Goal: Task Accomplishment & Management: Use online tool/utility

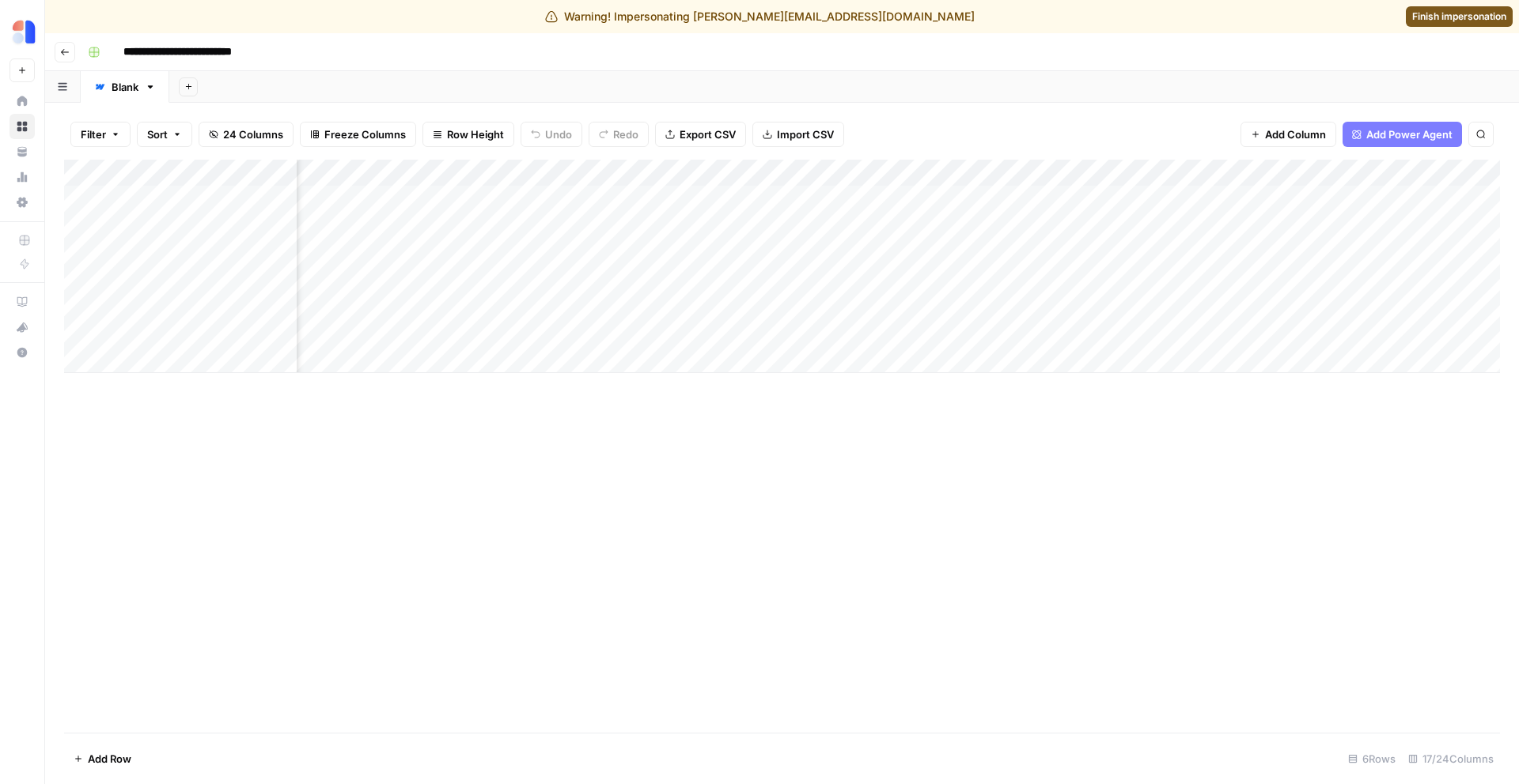
scroll to position [0, 1335]
click at [1147, 223] on div "Add Column" at bounding box center [781, 267] width 1436 height 213
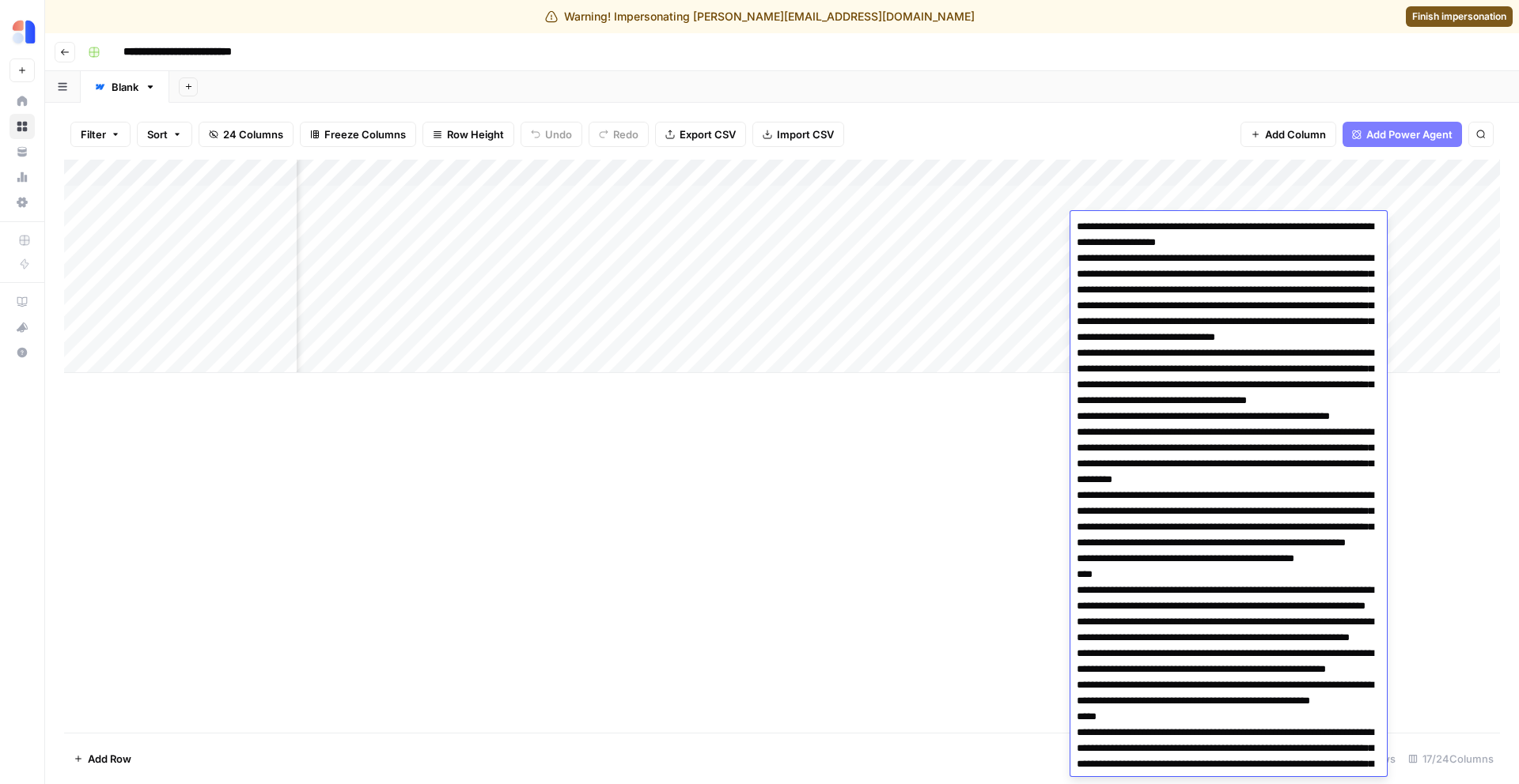
scroll to position [4395, 0]
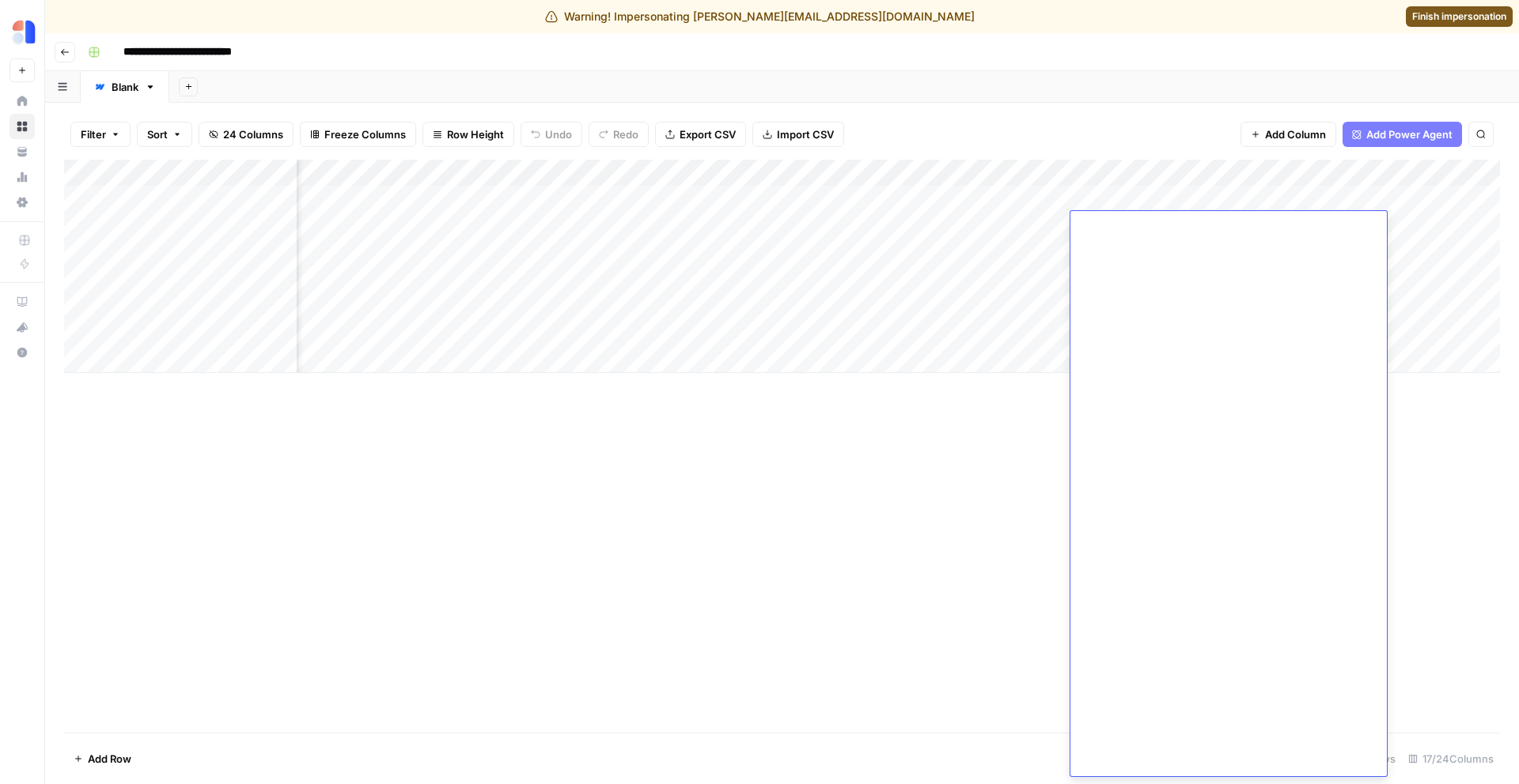
click at [1036, 224] on div "Add Column" at bounding box center [781, 267] width 1436 height 213
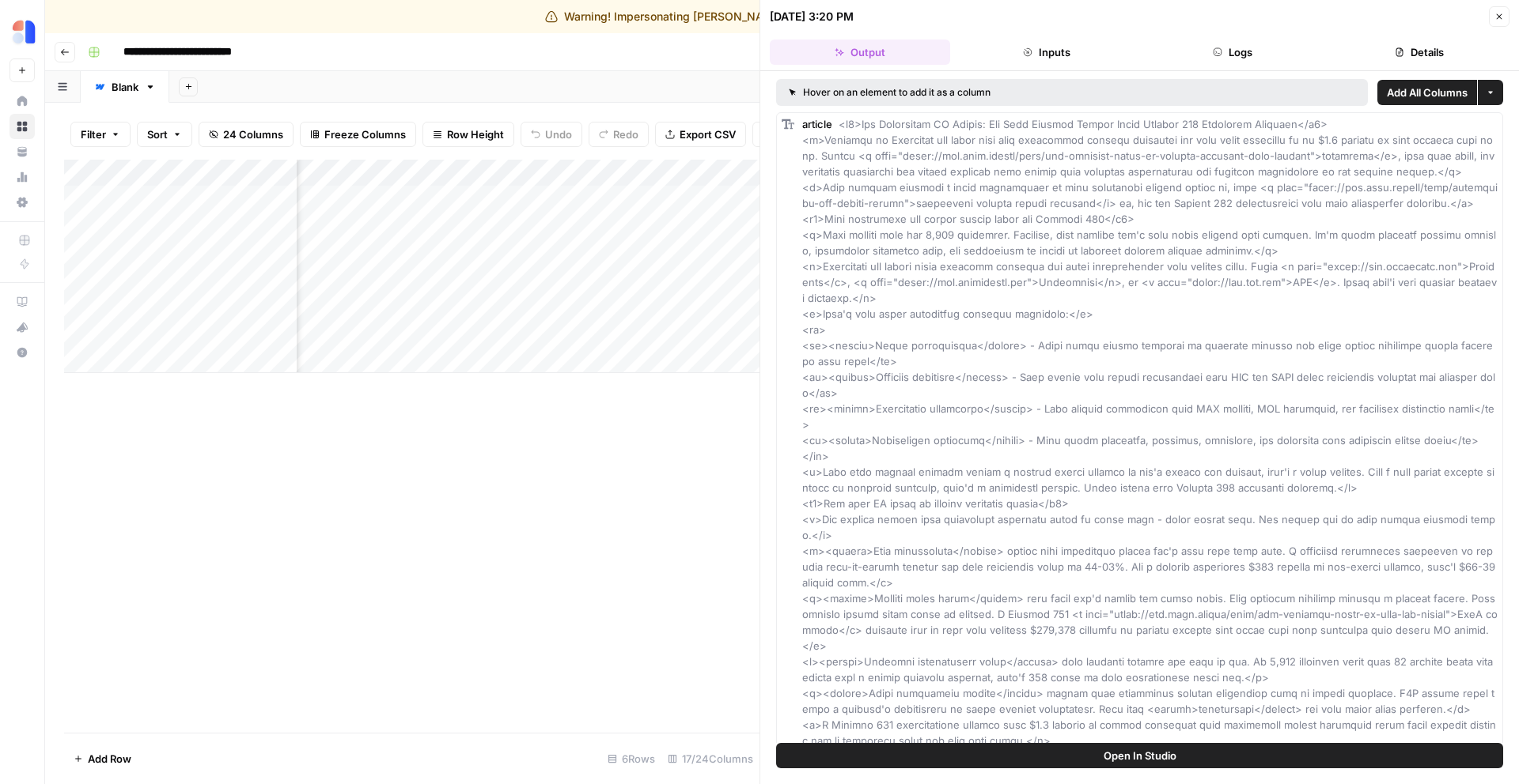
click at [1247, 41] on button "Logs" at bounding box center [1234, 52] width 181 height 25
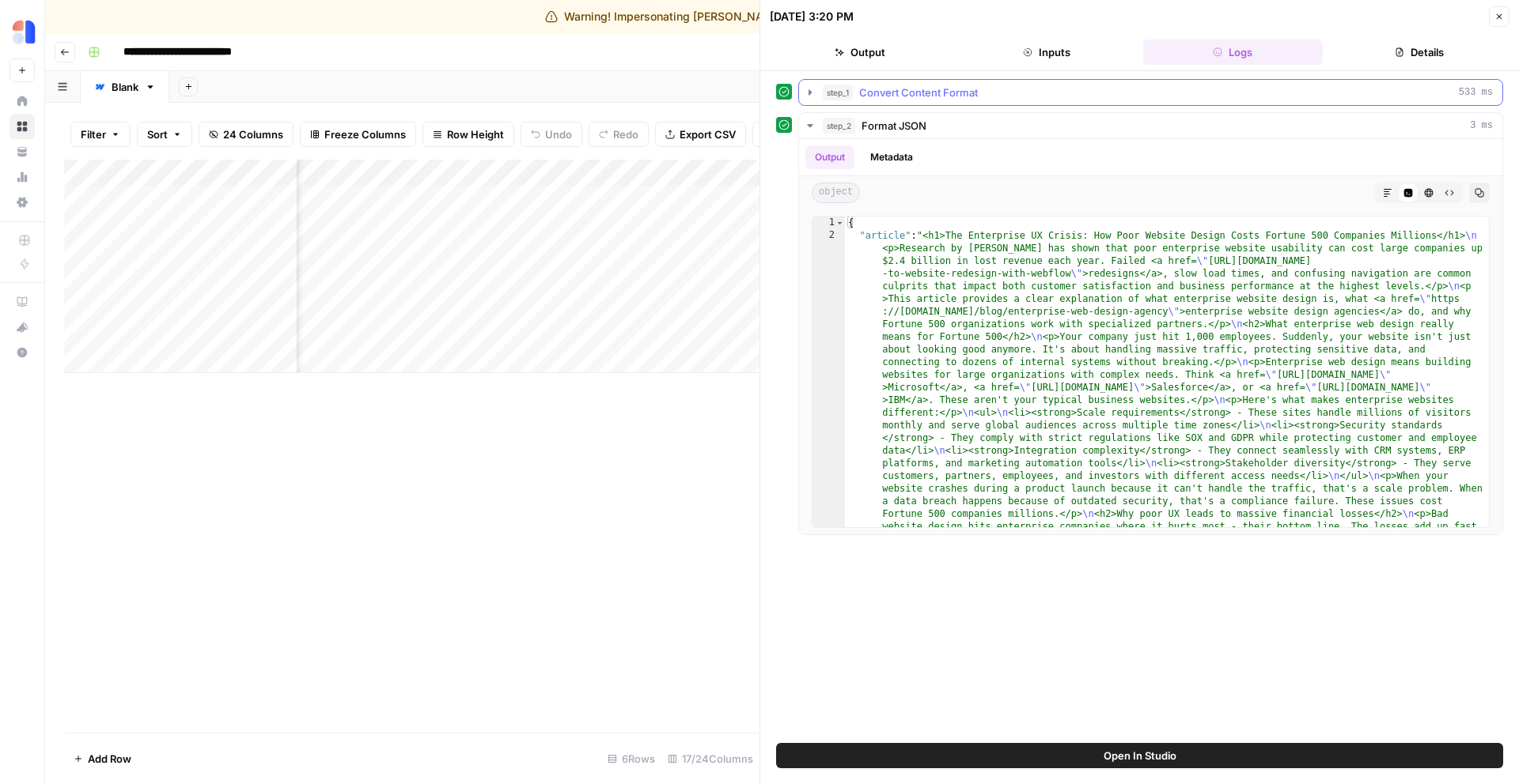
click at [921, 94] on span "Convert Content Format" at bounding box center [918, 92] width 118 height 16
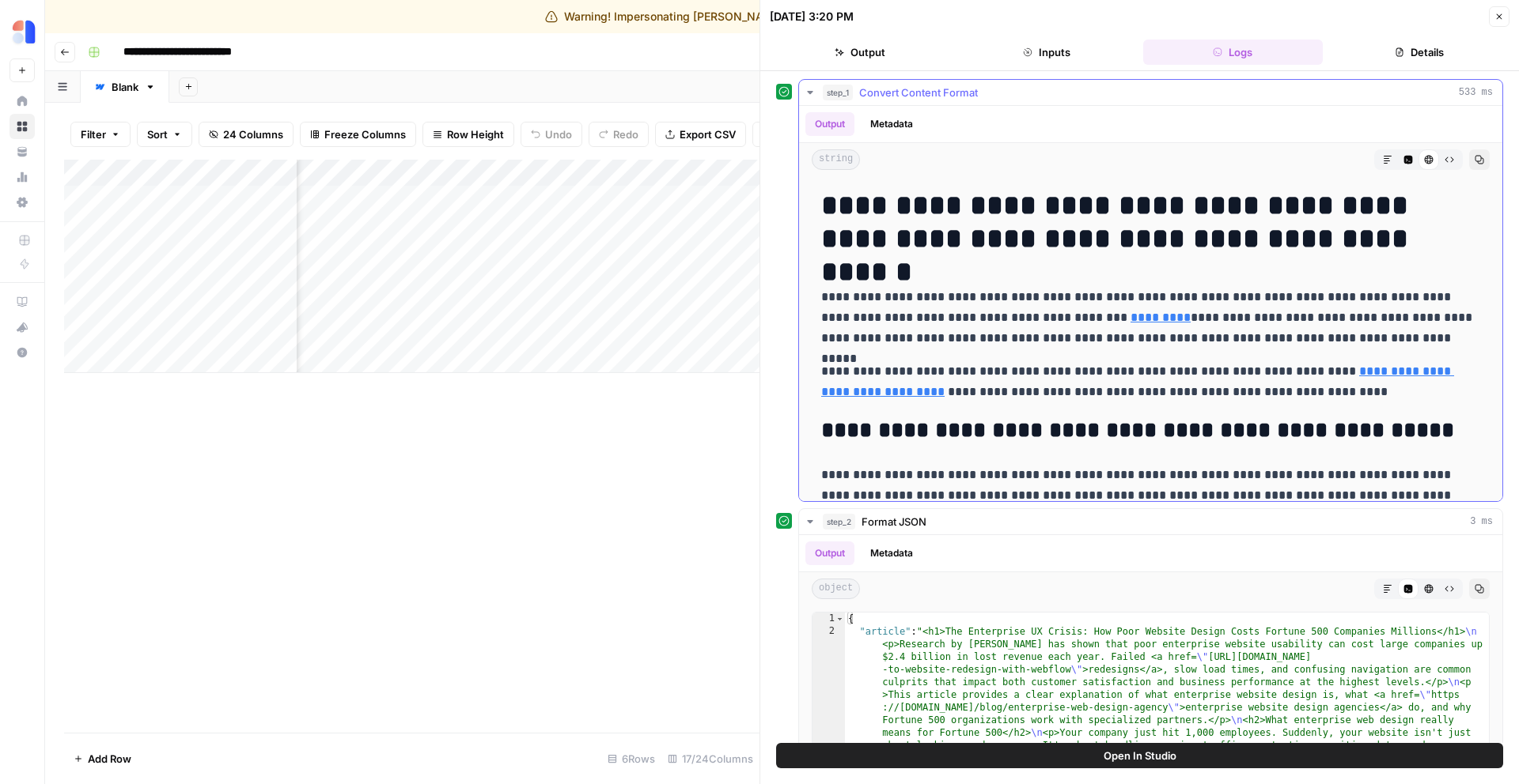
click at [921, 93] on span "Convert Content Format" at bounding box center [918, 92] width 118 height 16
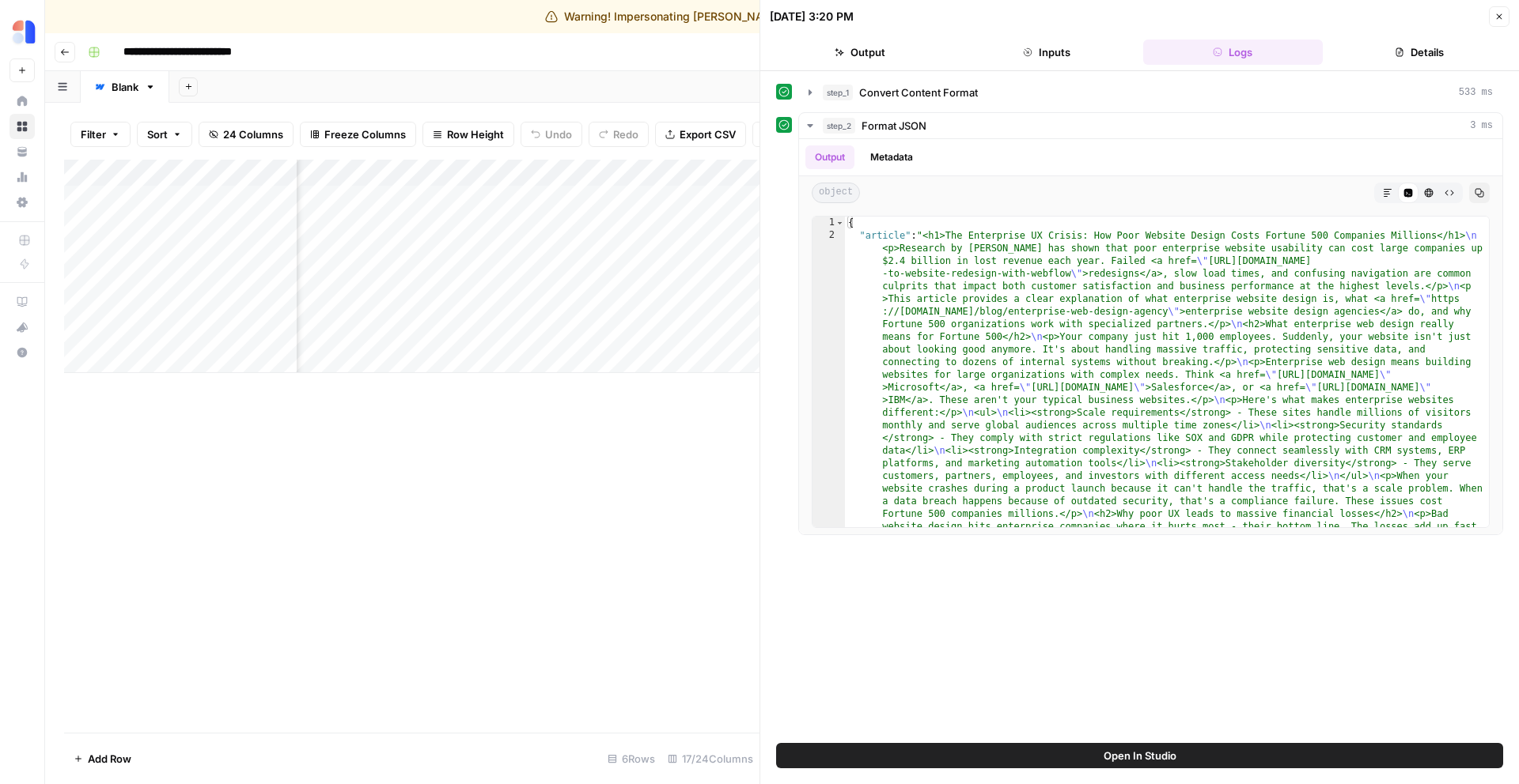
scroll to position [0, 1800]
click at [679, 229] on div "Add Column" at bounding box center [412, 267] width 695 height 213
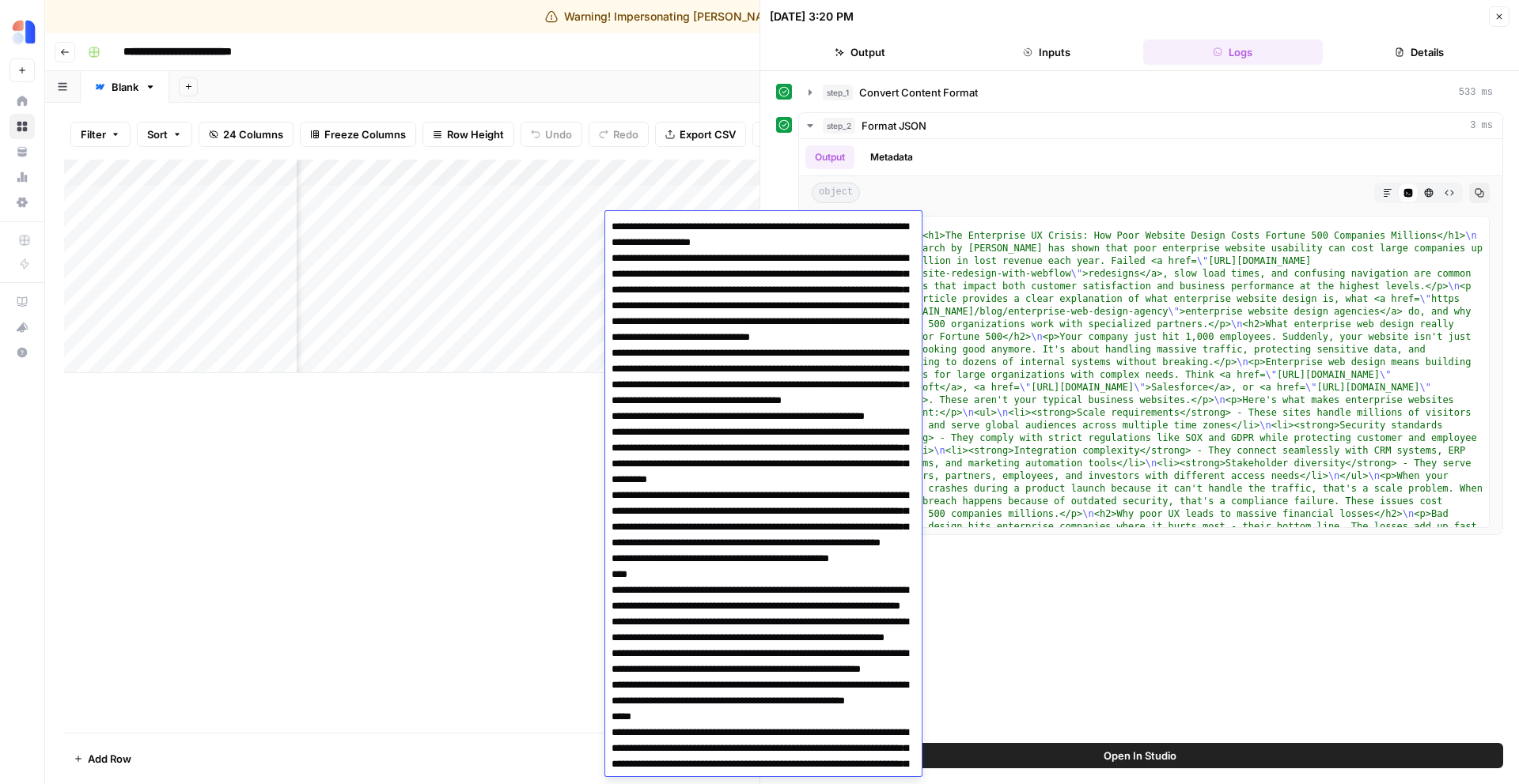
scroll to position [4395, 0]
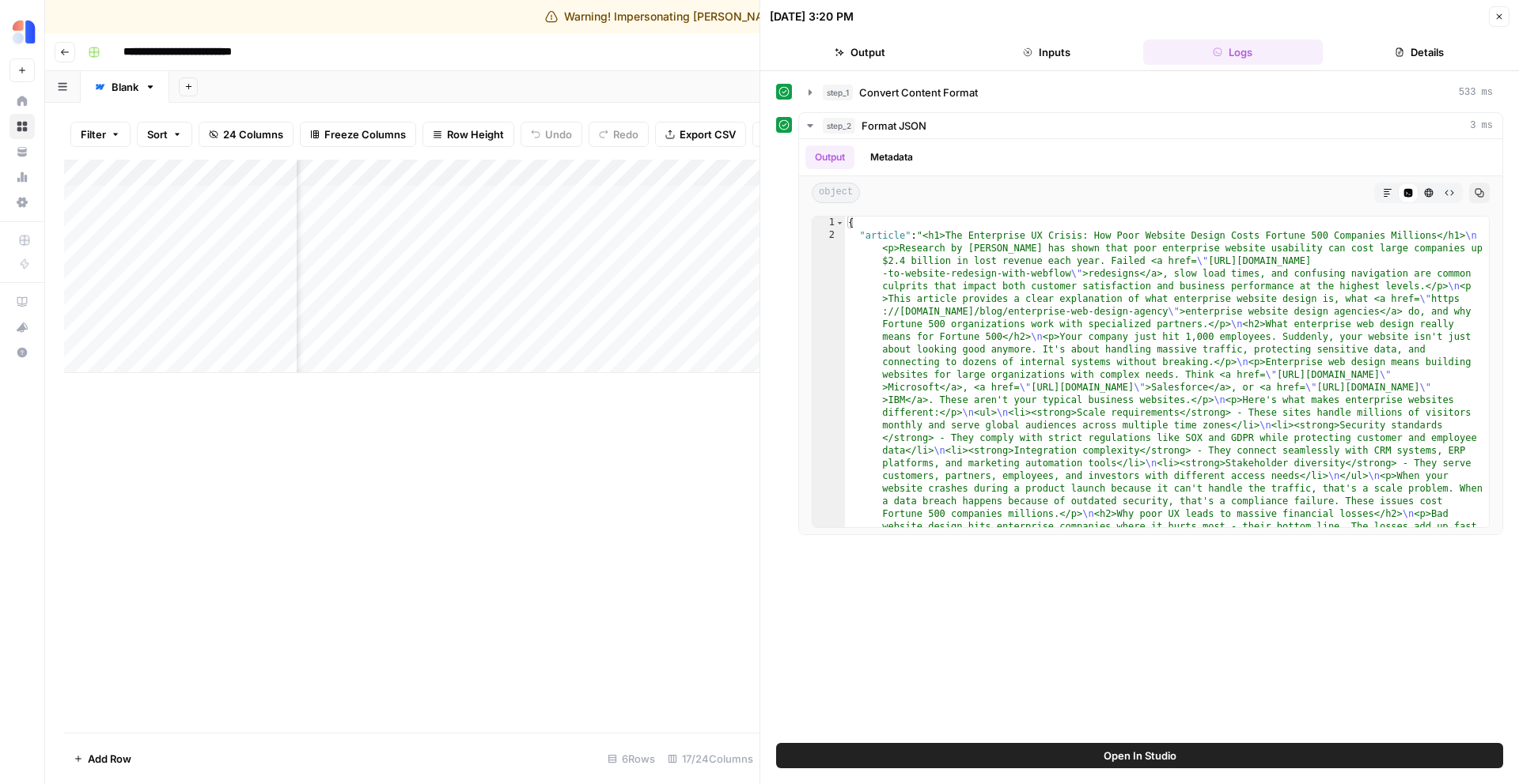
click at [451, 224] on div "Add Column" at bounding box center [412, 267] width 695 height 213
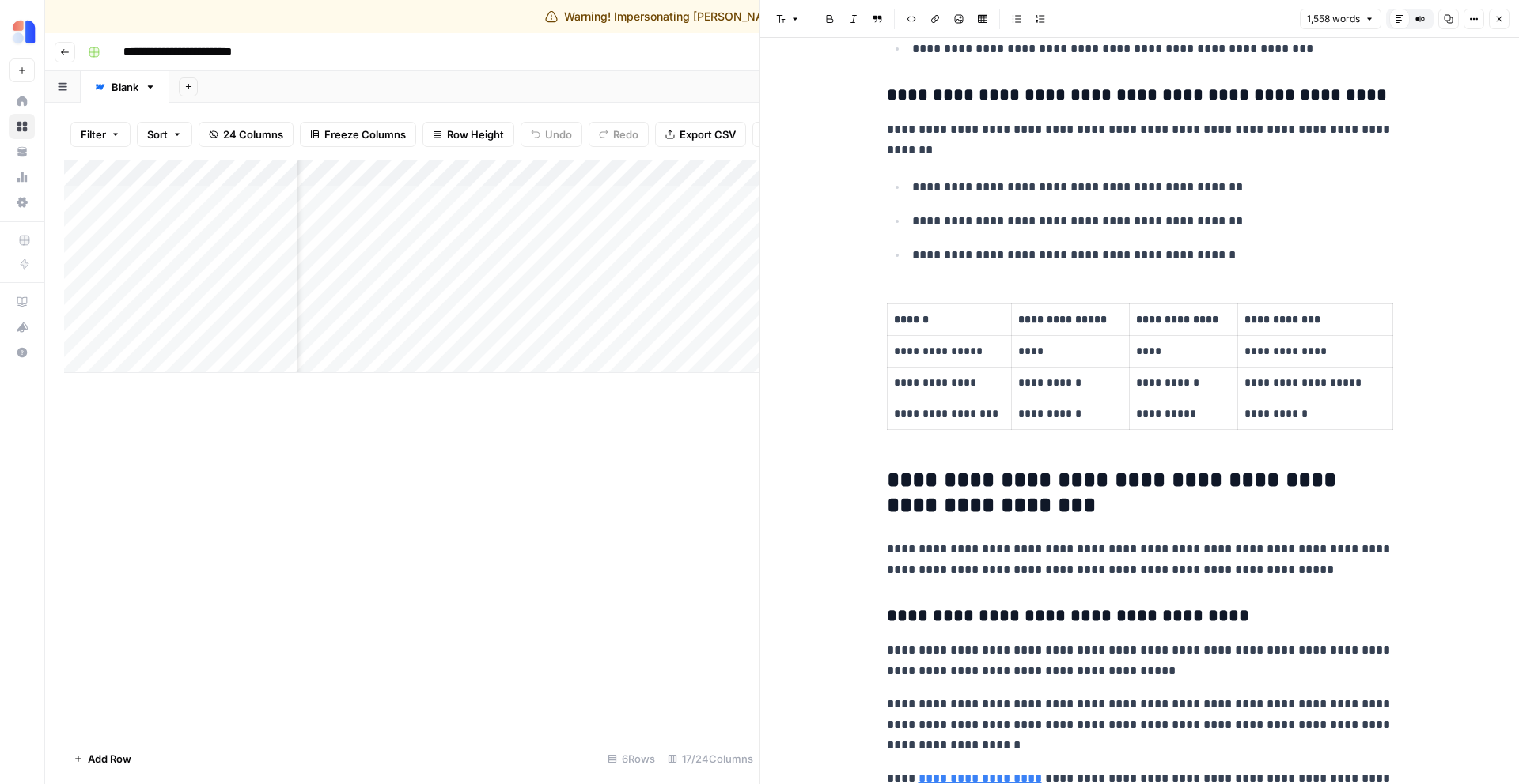
scroll to position [1947, 0]
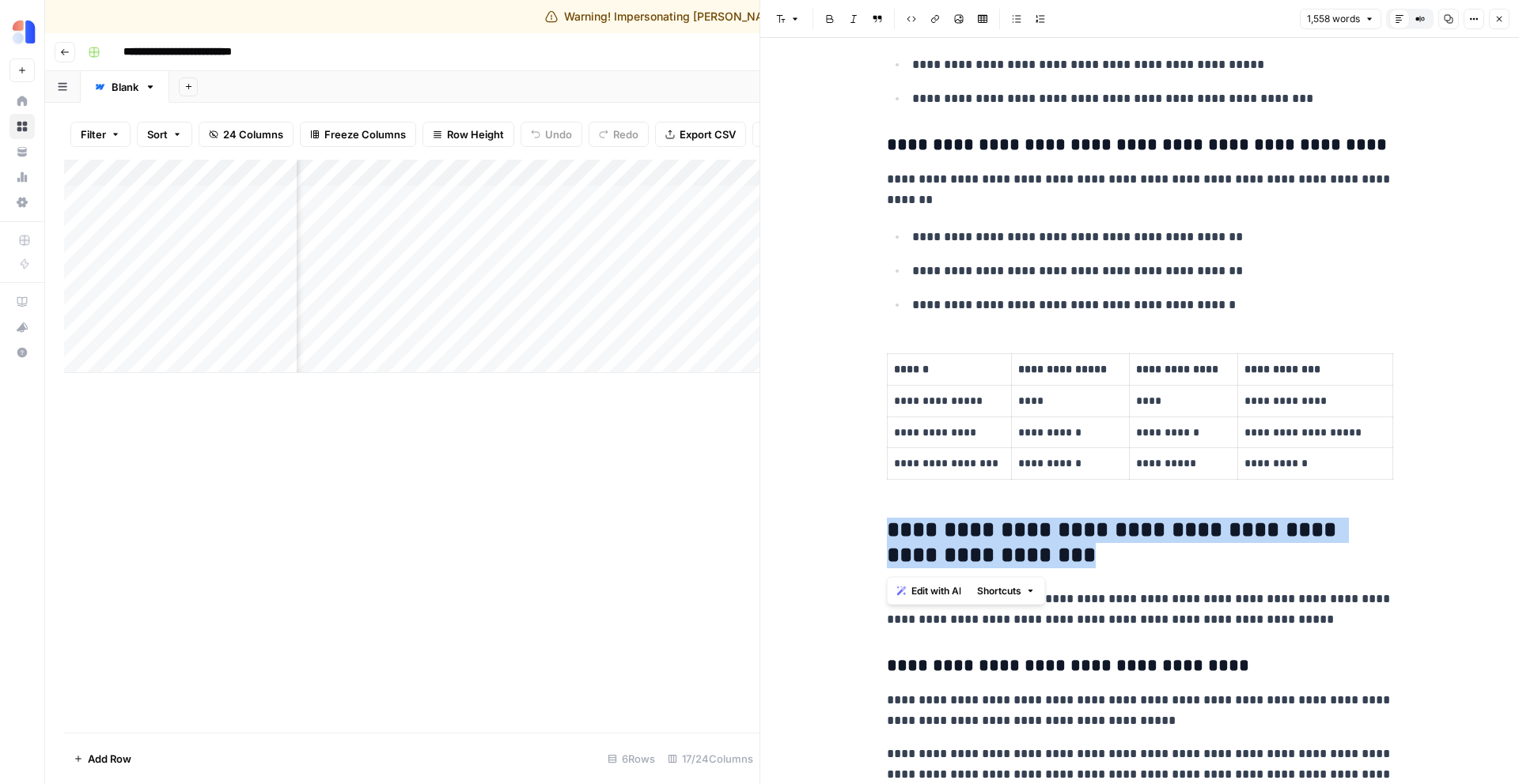
drag, startPoint x: 1053, startPoint y: 561, endPoint x: 879, endPoint y: 528, distance: 177.1
copy h2 "**********"
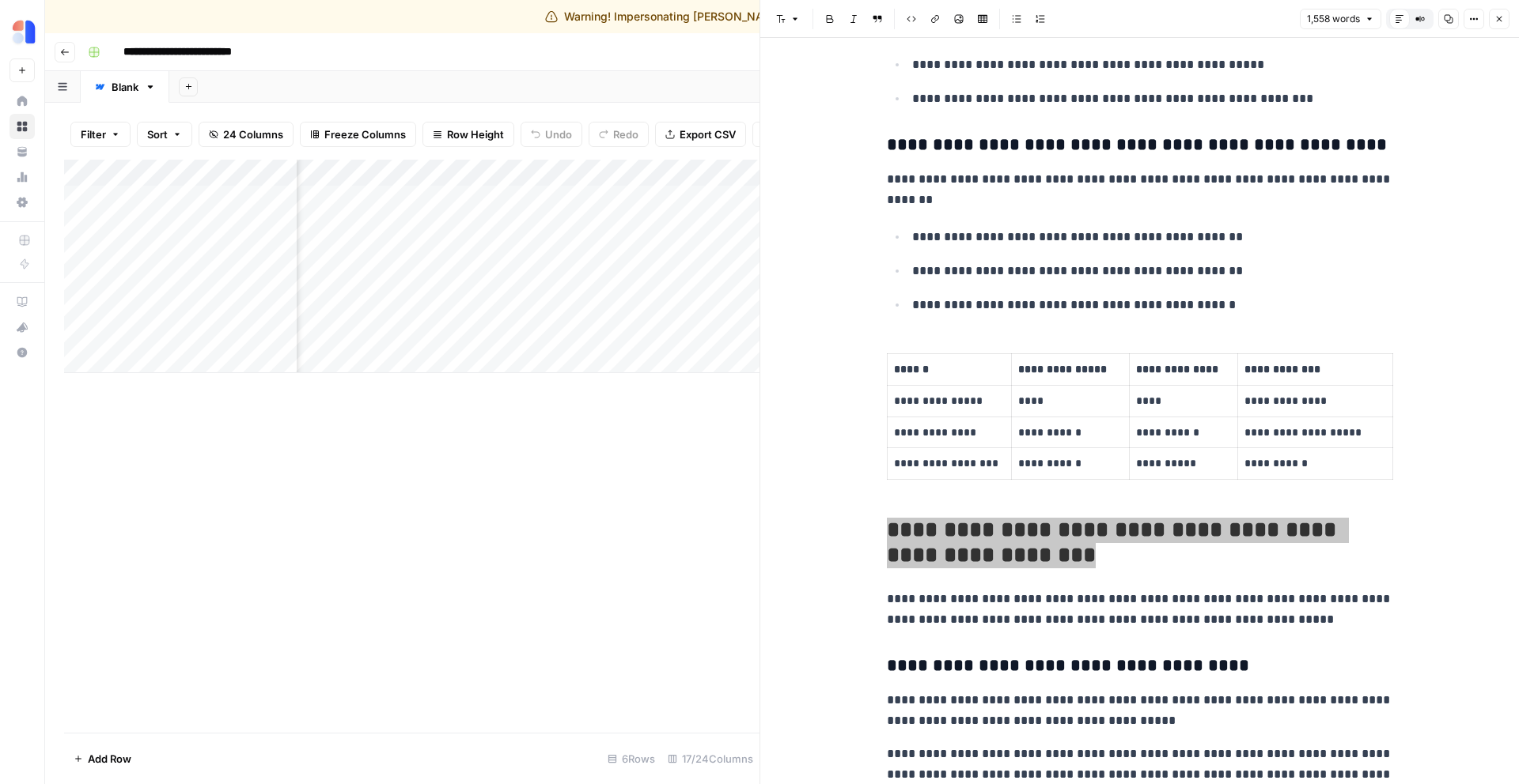
scroll to position [0, 1800]
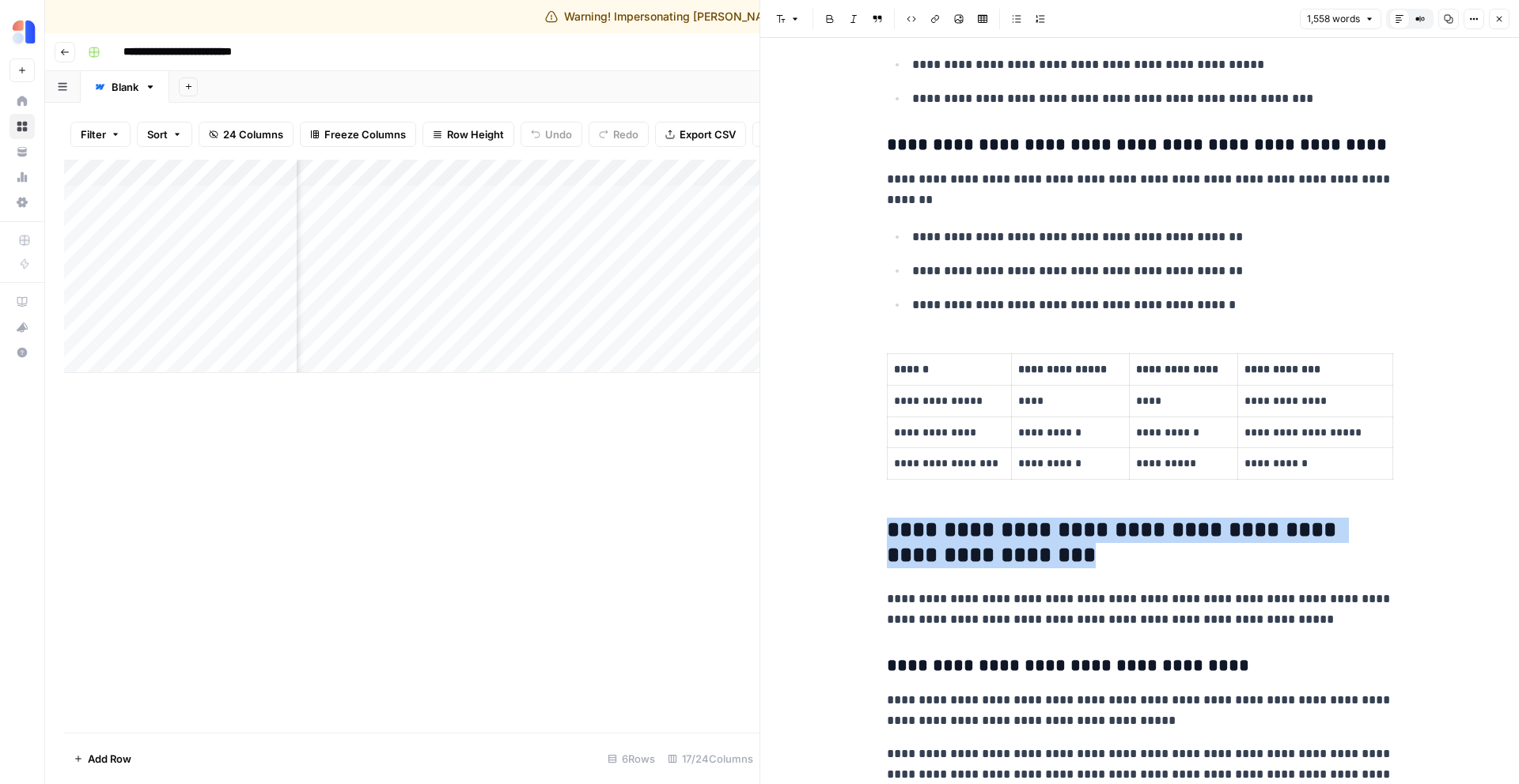
click at [574, 175] on div "Add Column" at bounding box center [412, 267] width 695 height 213
click at [400, 242] on div "Add Column" at bounding box center [412, 267] width 695 height 213
click at [411, 227] on div "Add Column" at bounding box center [412, 267] width 695 height 213
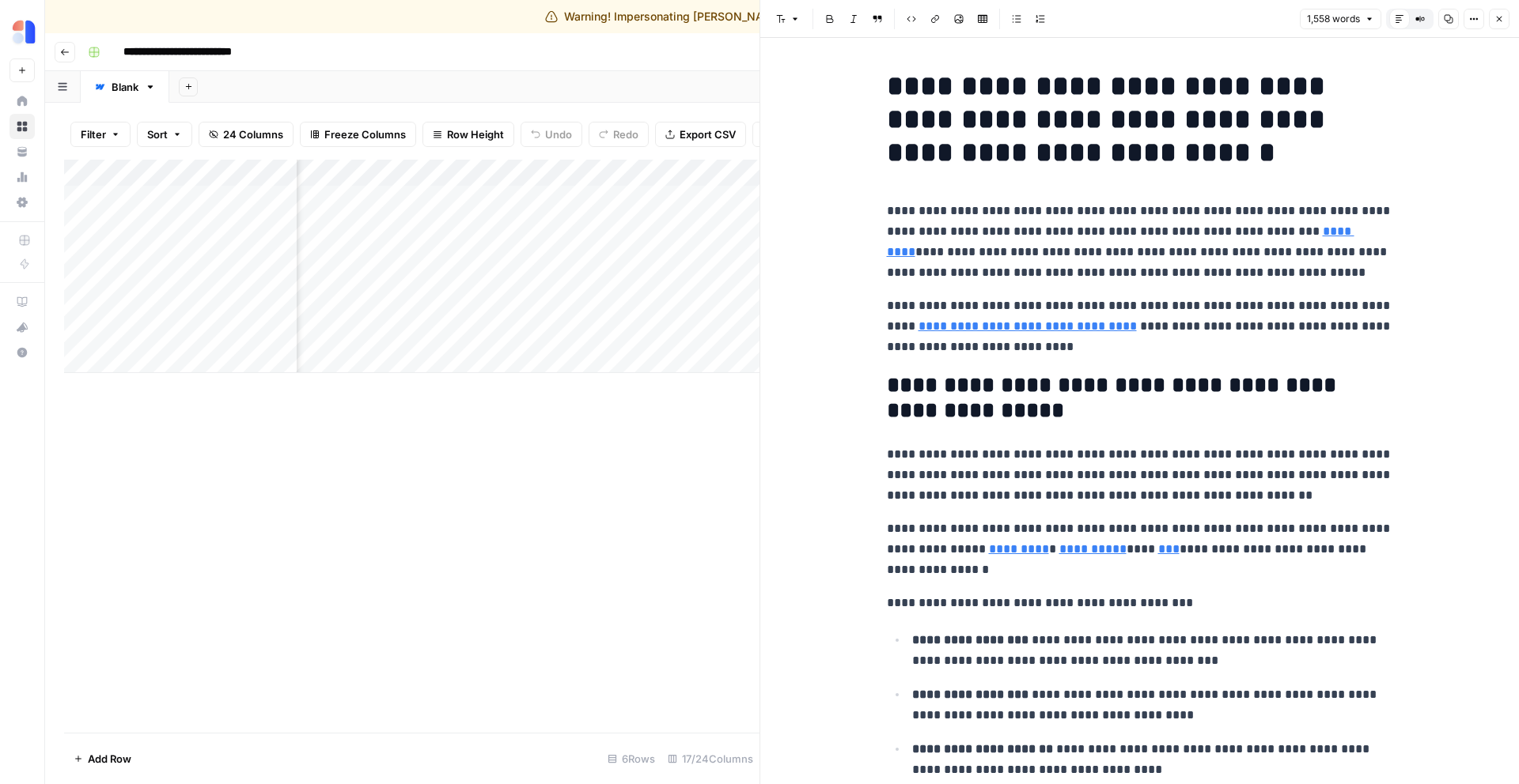
click at [1447, 19] on icon "button" at bounding box center [1448, 19] width 10 height 10
click at [927, 86] on h1 "**********" at bounding box center [1140, 119] width 507 height 100
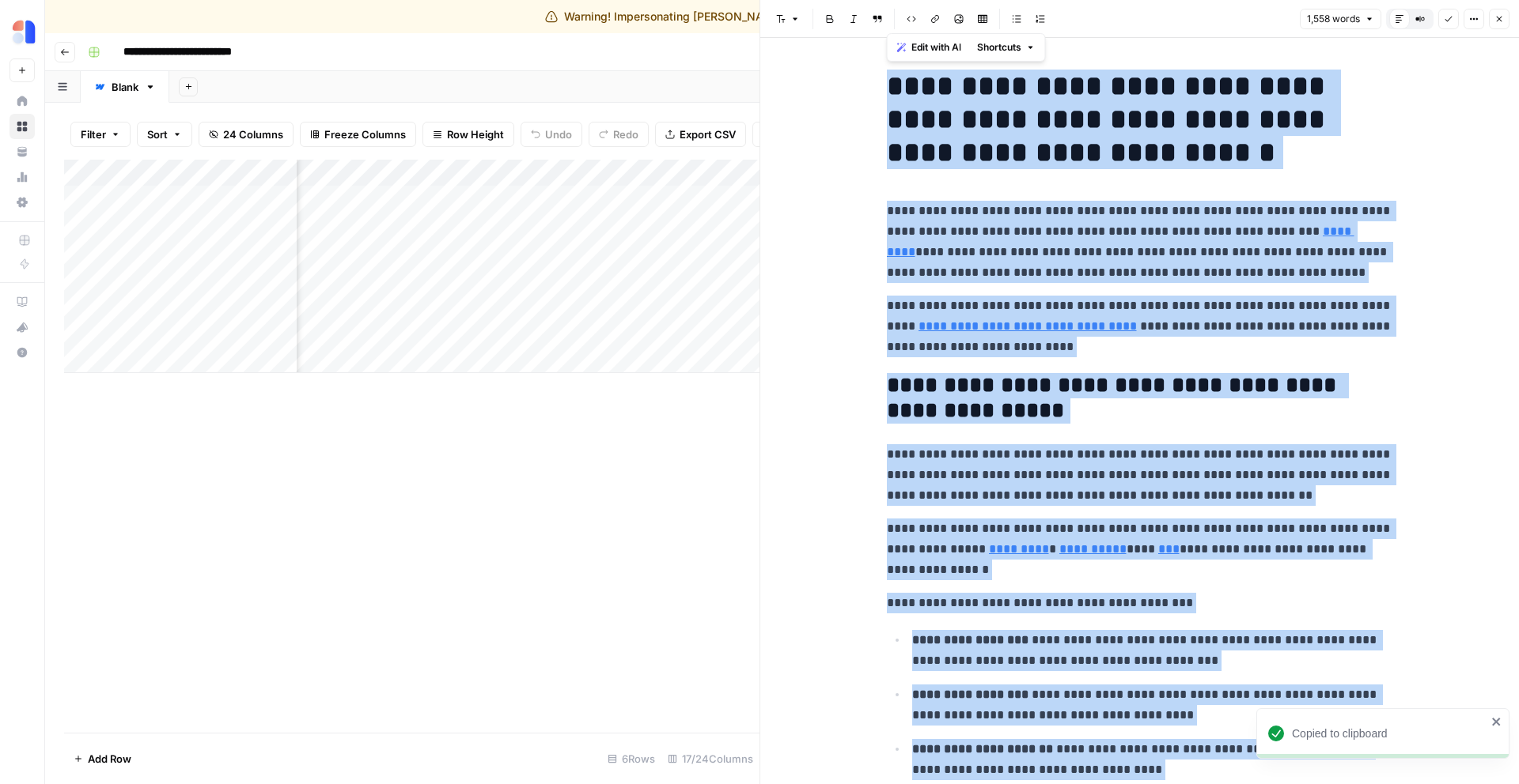
copy div "**********"
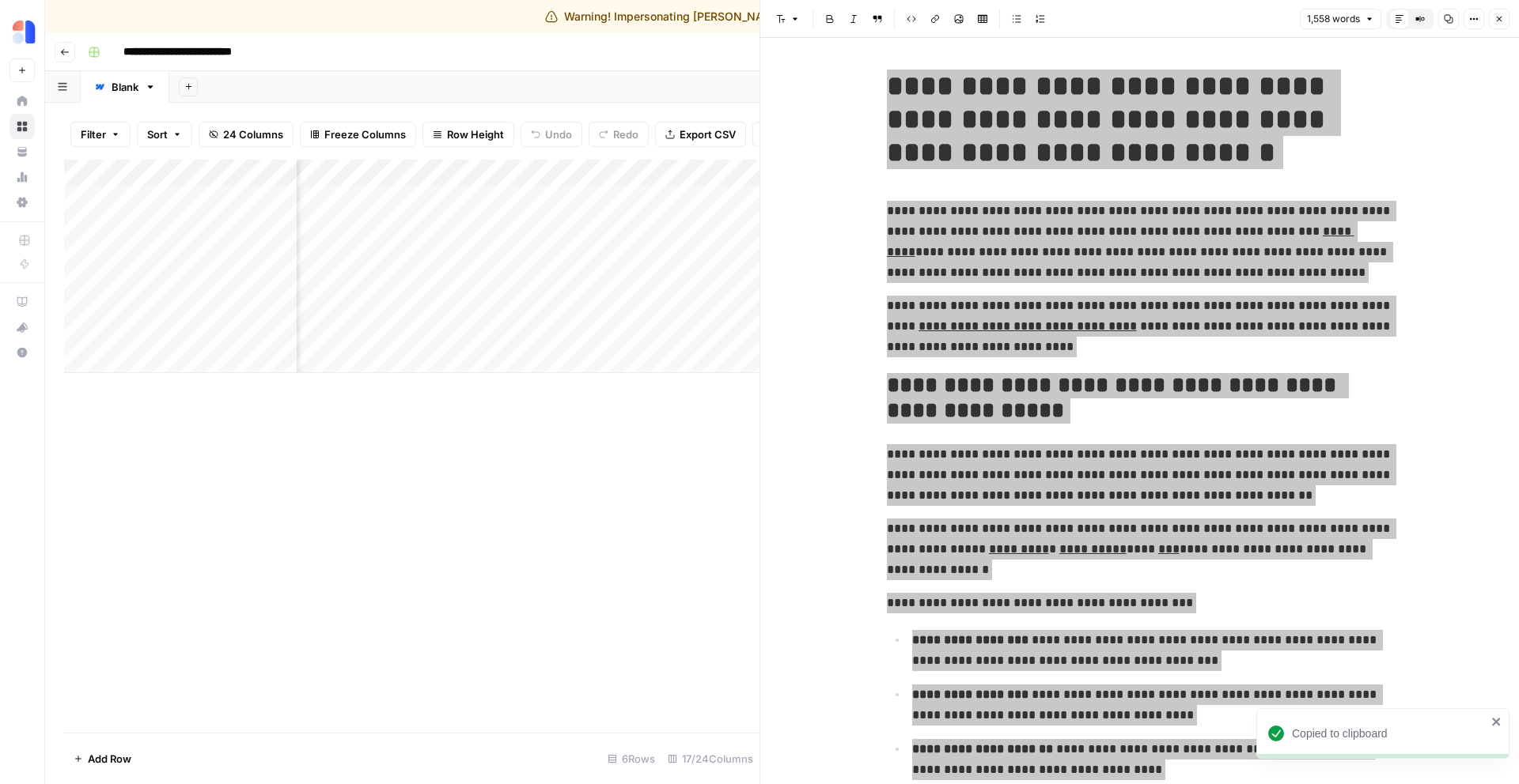
scroll to position [0, 1841]
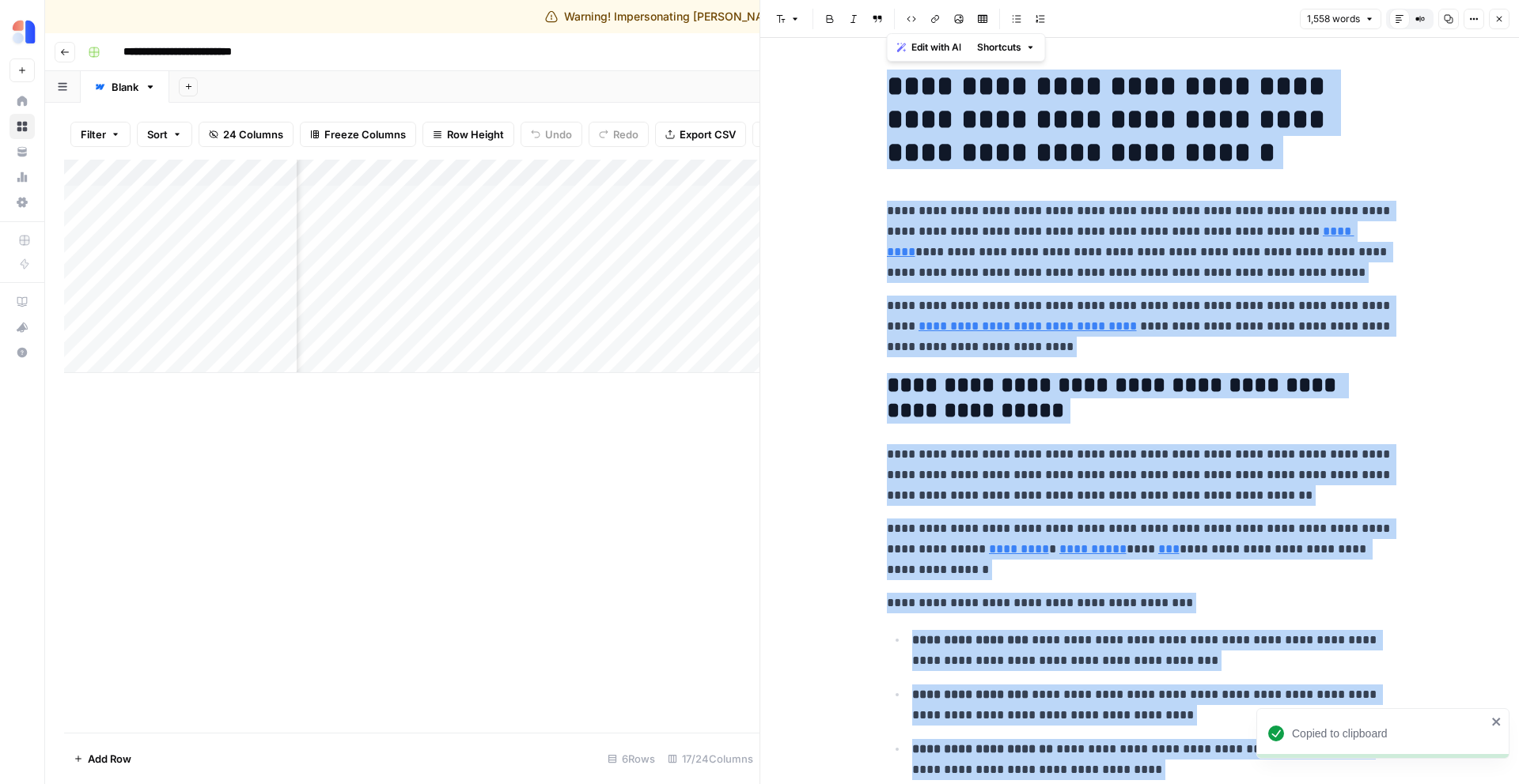
click at [1494, 23] on button "Close" at bounding box center [1499, 18] width 20 height 20
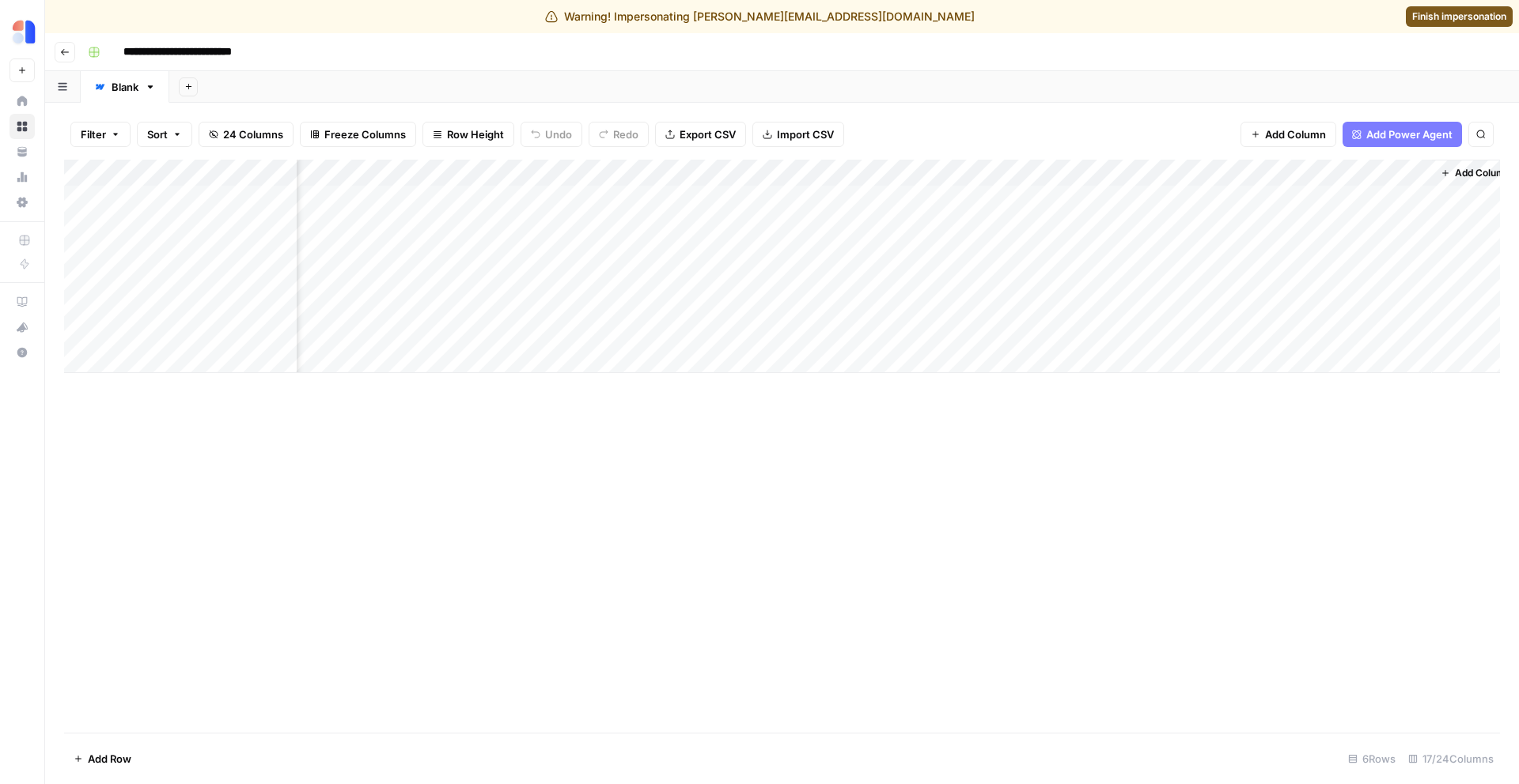
scroll to position [0, 1403]
click at [1475, 16] on span "Finish impersonation" at bounding box center [1459, 16] width 94 height 15
